Goal: Task Accomplishment & Management: Use online tool/utility

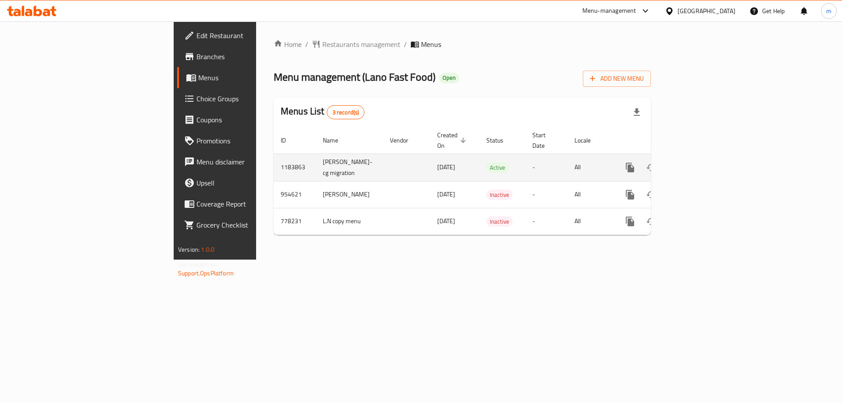
click at [699, 162] on icon "enhanced table" at bounding box center [693, 167] width 11 height 11
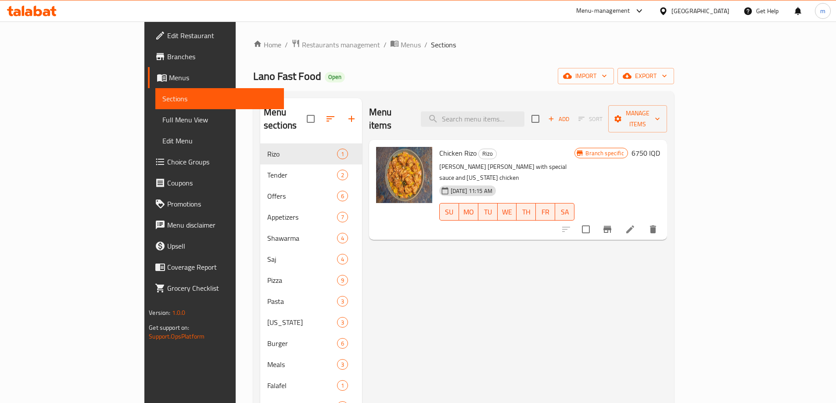
click at [162, 125] on span "Full Menu View" at bounding box center [219, 119] width 114 height 11
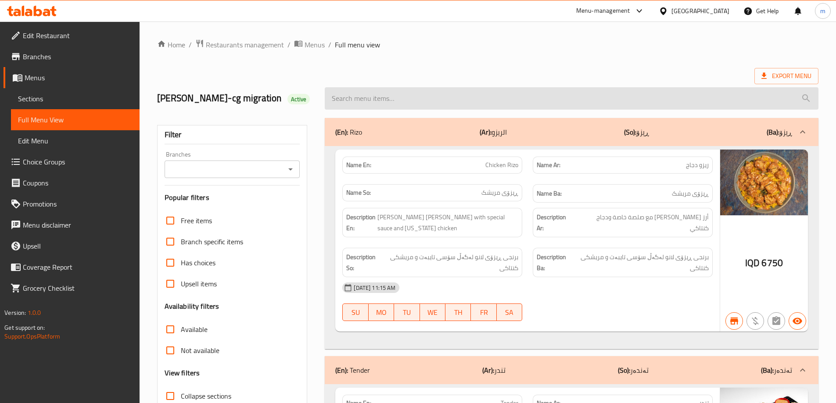
click at [376, 103] on input "search" at bounding box center [572, 98] width 494 height 22
paste input "BBQ Sauce"
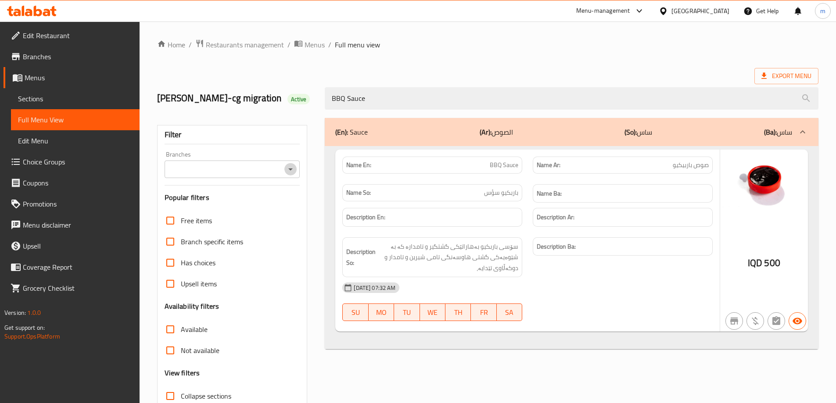
click at [294, 165] on icon "Open" at bounding box center [290, 169] width 11 height 11
type input "BBQ Sauce"
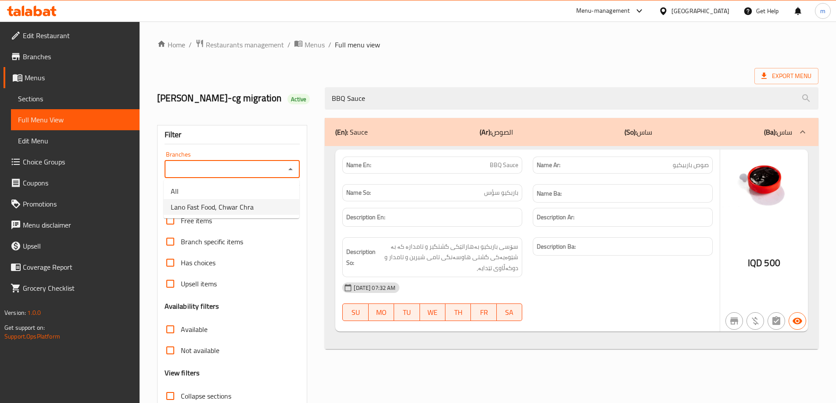
click at [250, 205] on span "Lano Fast Food, Chwar Chra" at bounding box center [212, 207] width 83 height 11
type input "Lano Fast Food, Chwar Chra"
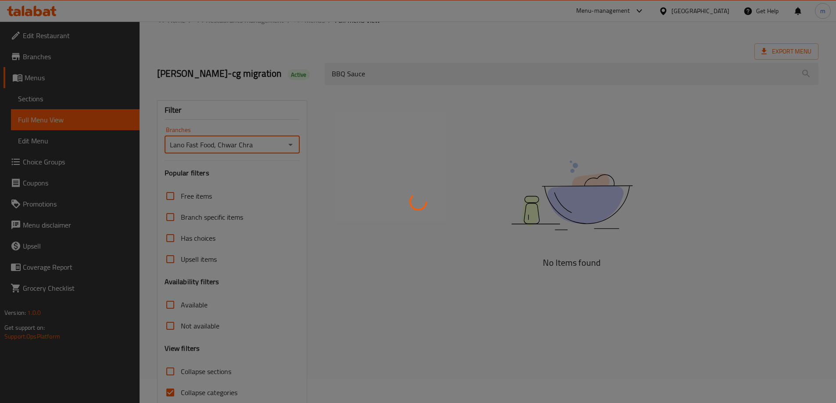
scroll to position [64, 0]
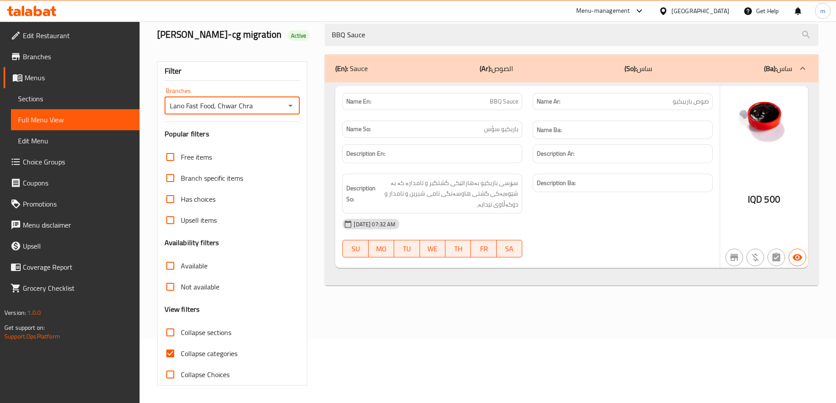
click at [77, 96] on span "Sections" at bounding box center [75, 98] width 114 height 11
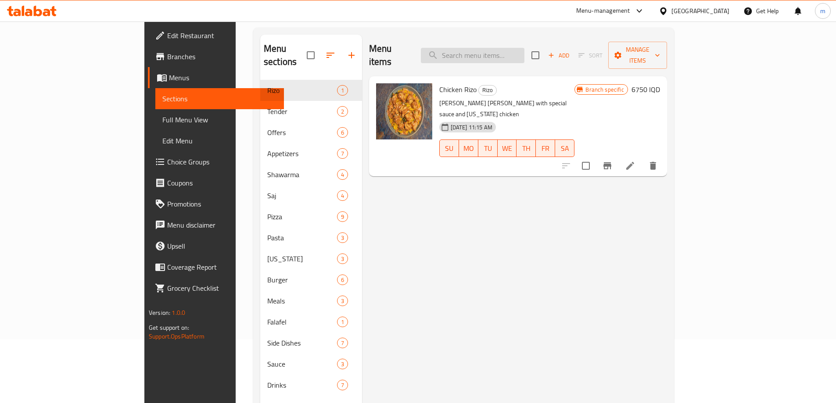
click at [509, 51] on input "search" at bounding box center [473, 55] width 104 height 15
paste input "BBQ Sauce"
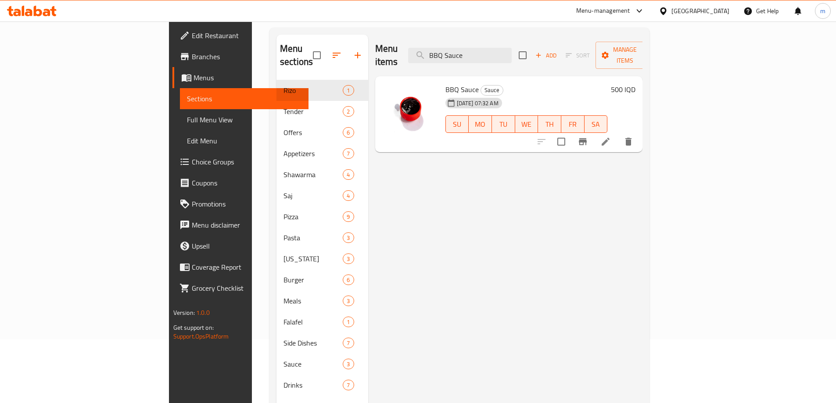
type input "BBQ Sauce"
click at [611, 136] on icon at bounding box center [605, 141] width 11 height 11
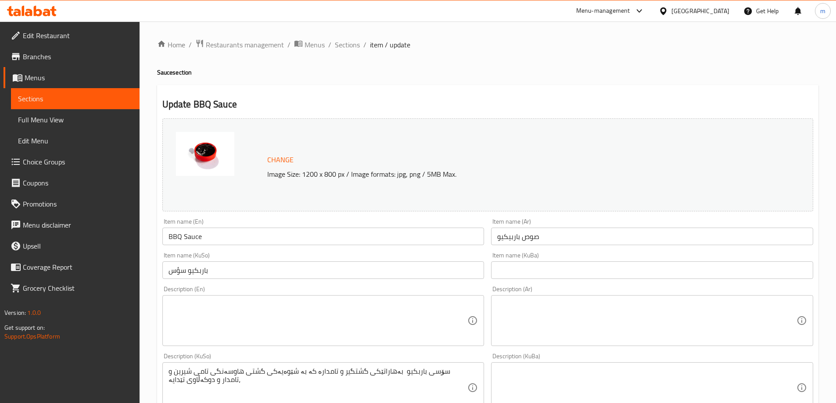
drag, startPoint x: 404, startPoint y: 250, endPoint x: 406, endPoint y: 271, distance: 20.7
click at [404, 252] on div "Item name (KuSo) باربكيو سؤس Item name ([GEOGRAPHIC_DATA])" at bounding box center [323, 266] width 329 height 34
click at [406, 271] on input "باربكيو سؤس" at bounding box center [323, 270] width 322 height 18
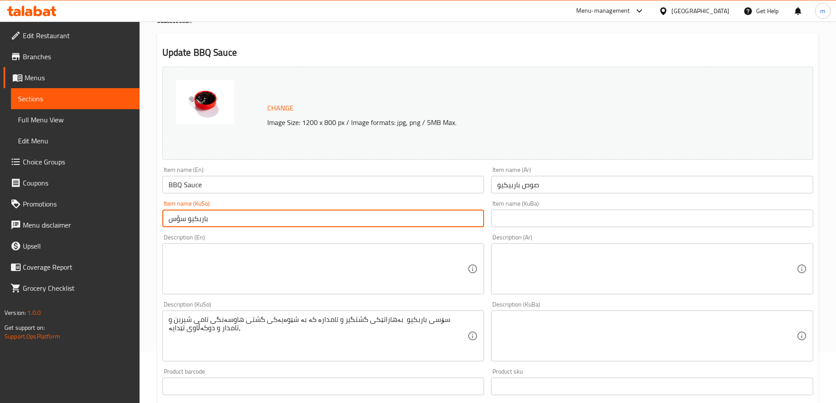
scroll to position [73, 0]
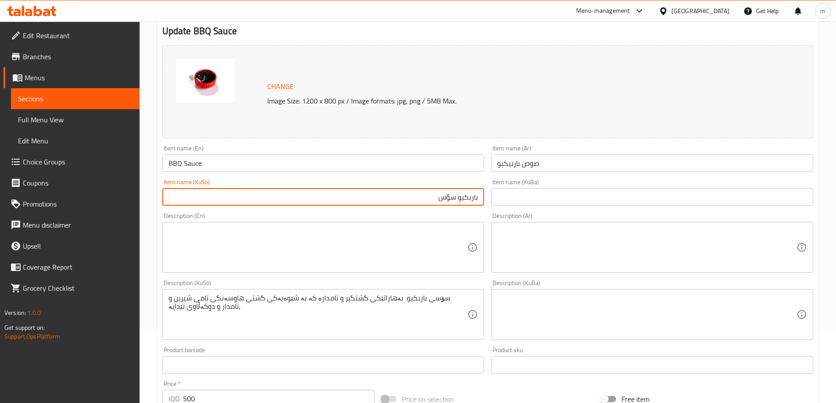
click at [451, 199] on input "باربكيو سؤس" at bounding box center [323, 197] width 322 height 18
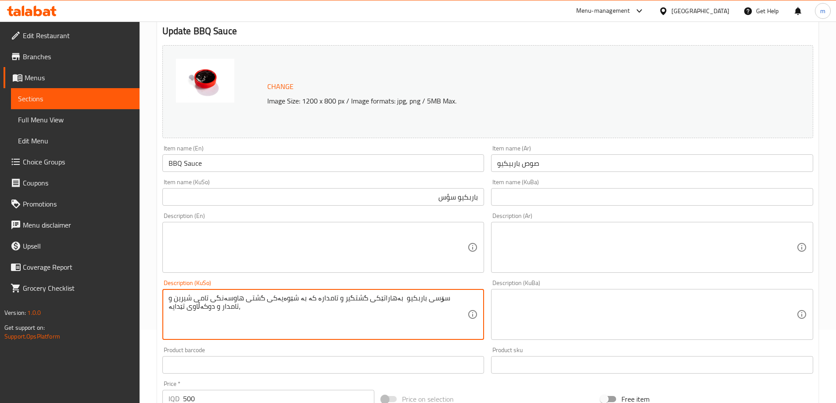
click at [411, 328] on textarea "سۆسی باربكيو بەهاراتێکی گشتگیر و تامدارە کە بە شێوەیەکی گشتی هاوسەنگی تامی شیری…" at bounding box center [317, 315] width 299 height 42
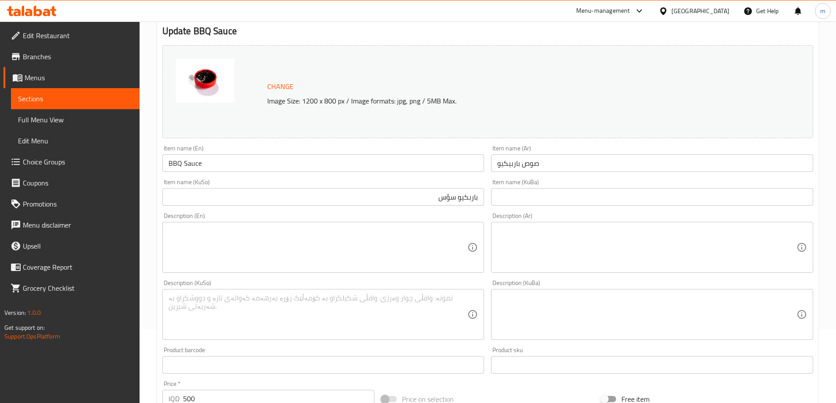
click at [442, 208] on div "Item name (KuSo) باربكيو سؤس Item name ([GEOGRAPHIC_DATA])" at bounding box center [323, 192] width 329 height 34
click at [451, 199] on input "باربكيو سؤس" at bounding box center [323, 197] width 322 height 18
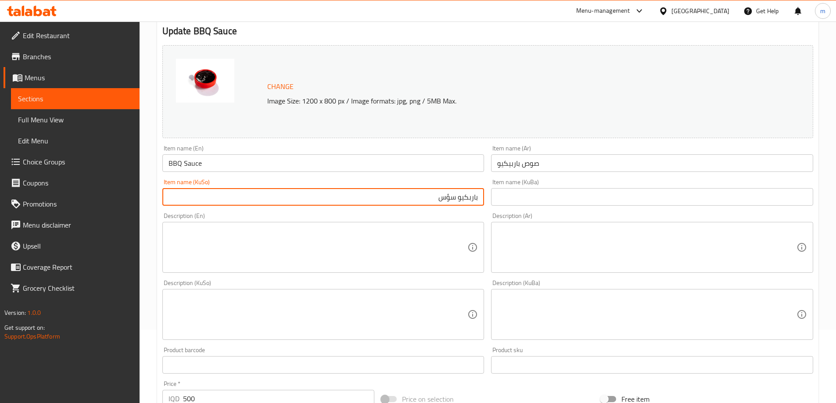
click at [451, 199] on input "باربكيو سؤس" at bounding box center [323, 197] width 322 height 18
click at [451, 199] on input "sخسغ لاشٌلاغنغص" at bounding box center [323, 197] width 322 height 18
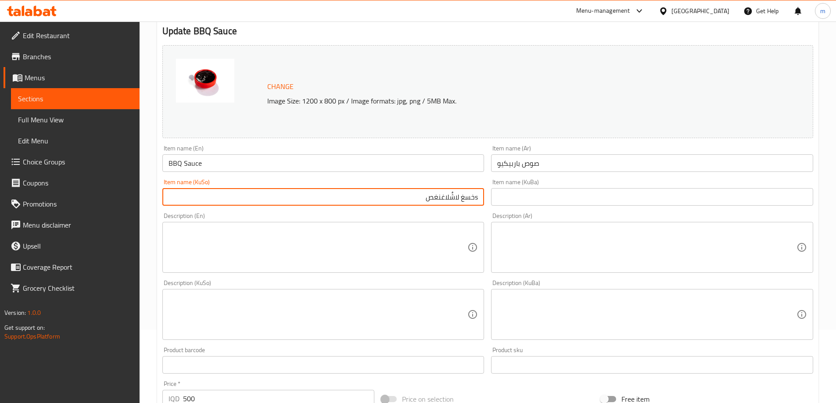
click at [451, 199] on input "sخسغ لاشٌلاغنغص" at bounding box center [323, 197] width 322 height 18
click at [451, 198] on input "sخسغ لاشٌلاغنغص" at bounding box center [323, 197] width 322 height 18
type input "سۆسی باڕبیکیو"
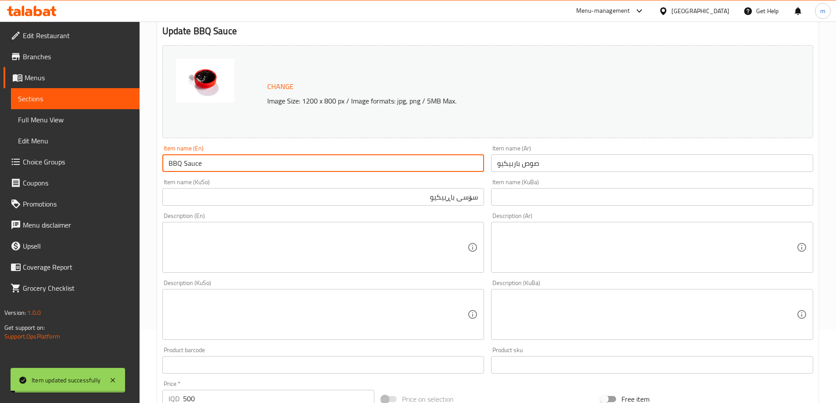
click at [246, 167] on input "BBQ Sauce" at bounding box center [323, 163] width 322 height 18
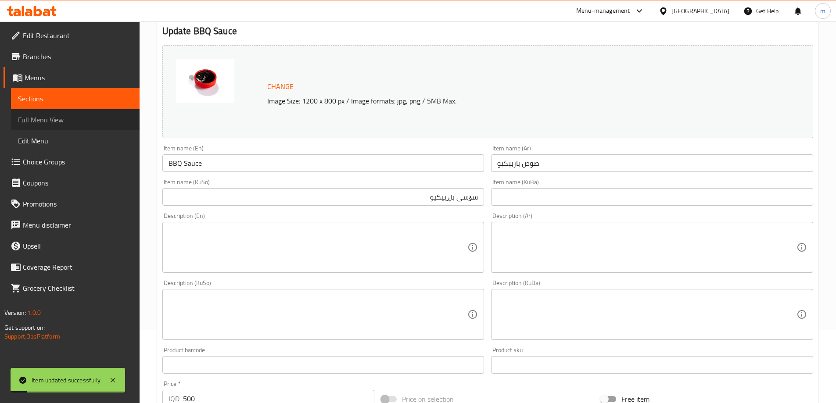
click at [96, 124] on span "Full Menu View" at bounding box center [75, 119] width 114 height 11
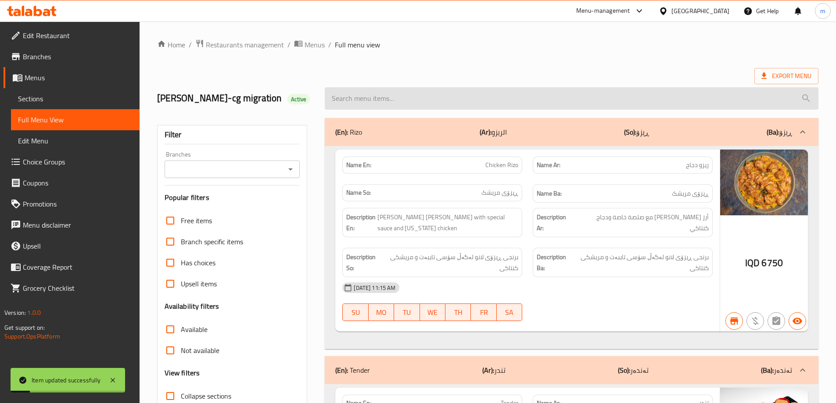
click at [374, 100] on input "search" at bounding box center [572, 98] width 494 height 22
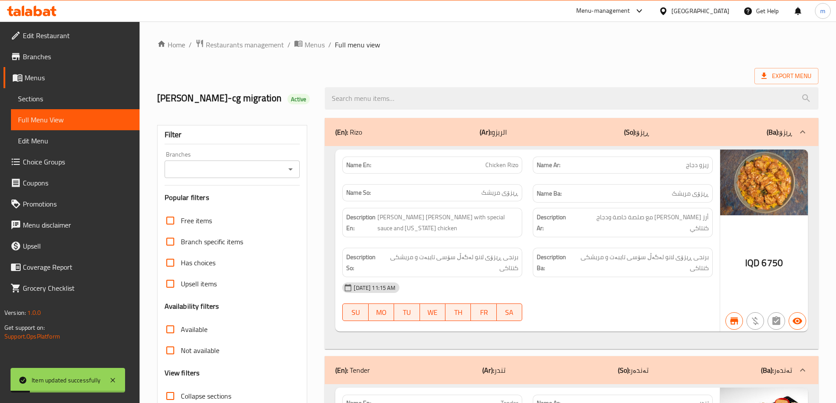
paste input "BBQ Sauce"
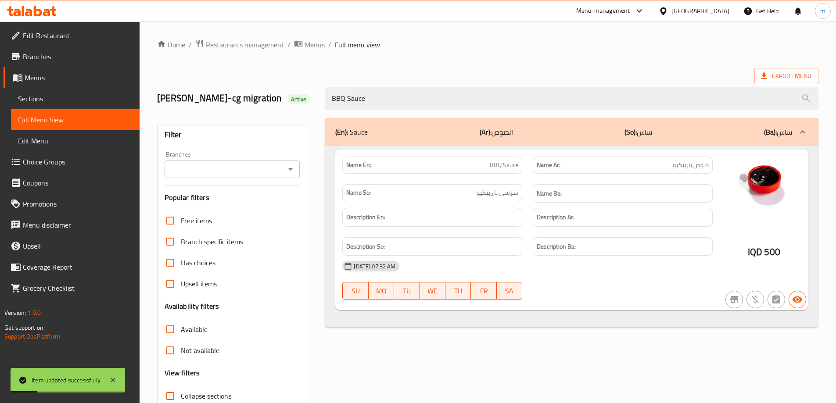
click at [295, 165] on icon "Open" at bounding box center [290, 169] width 11 height 11
type input "BBQ Sauce"
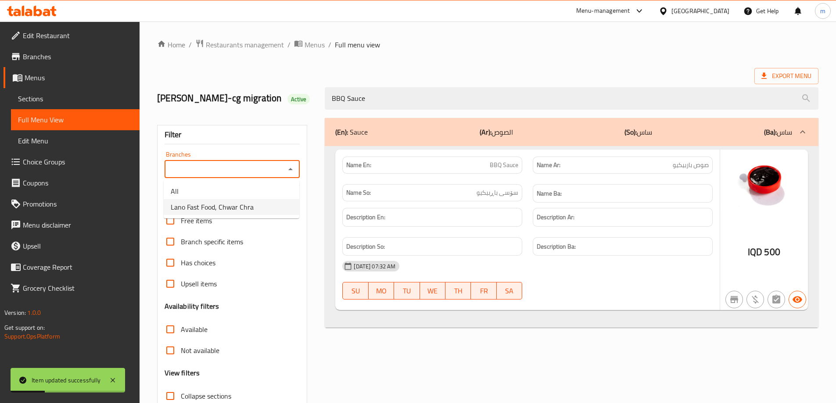
click at [261, 203] on li "Lano Fast Food, Chwar Chra" at bounding box center [232, 207] width 136 height 16
type input "Lano Fast Food, Chwar Chra"
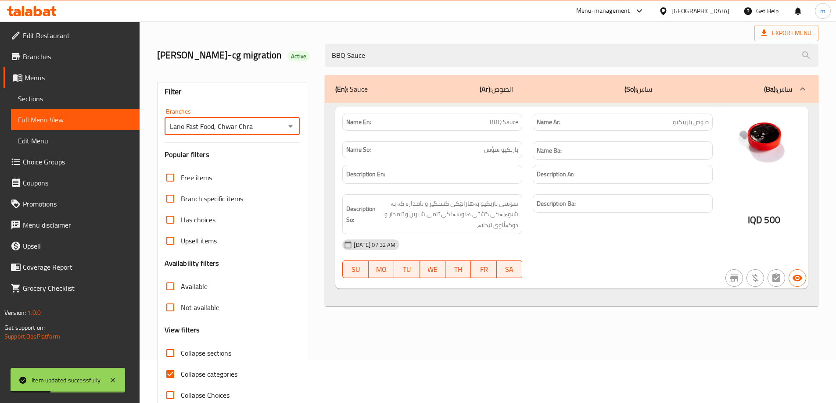
scroll to position [64, 0]
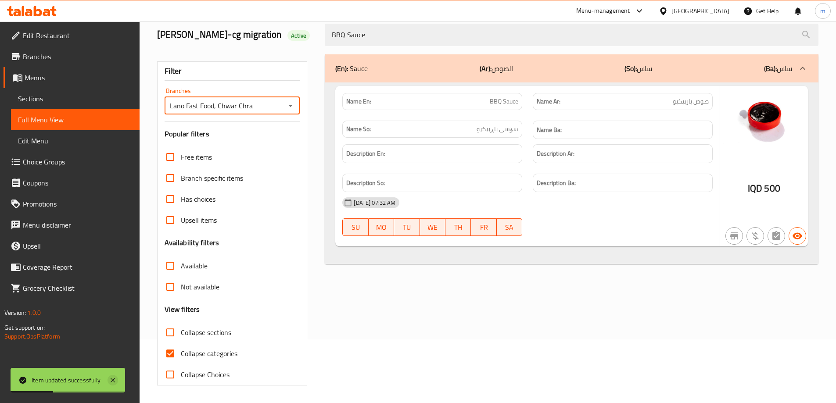
click at [112, 381] on icon at bounding box center [113, 380] width 4 height 4
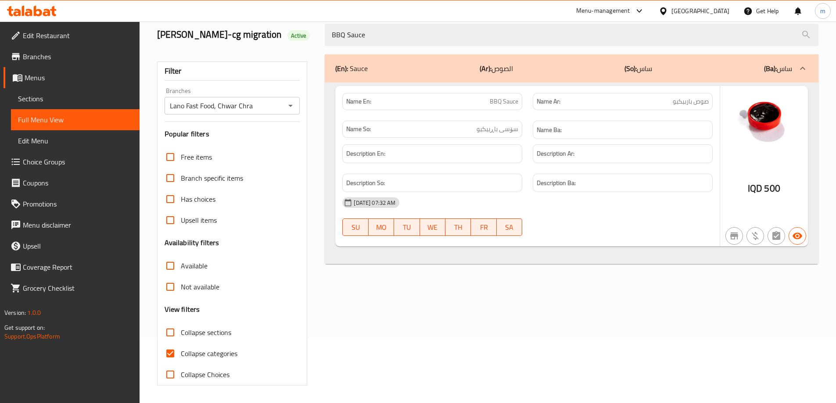
click at [172, 357] on input "Collapse categories" at bounding box center [170, 353] width 21 height 21
checkbox input "false"
